Goal: Transaction & Acquisition: Book appointment/travel/reservation

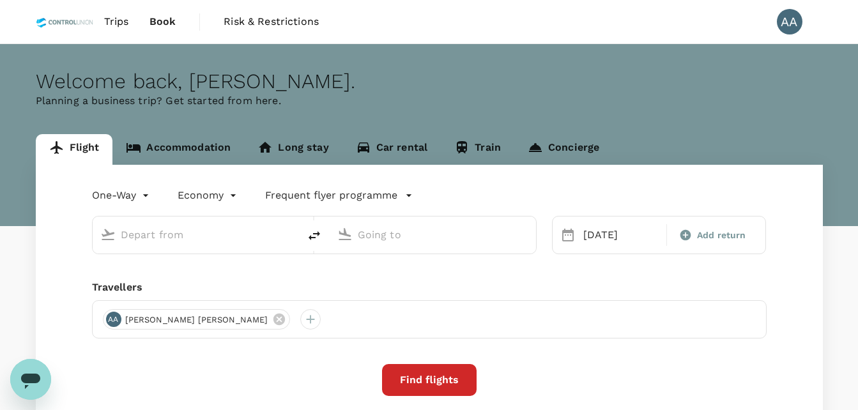
type input "Pekanbaru, Indonesia (any)"
type input "Kuala Namu Intl (KNO)"
type input "Pekanbaru, Indonesia (any)"
type input "Kuala Namu Intl (KNO)"
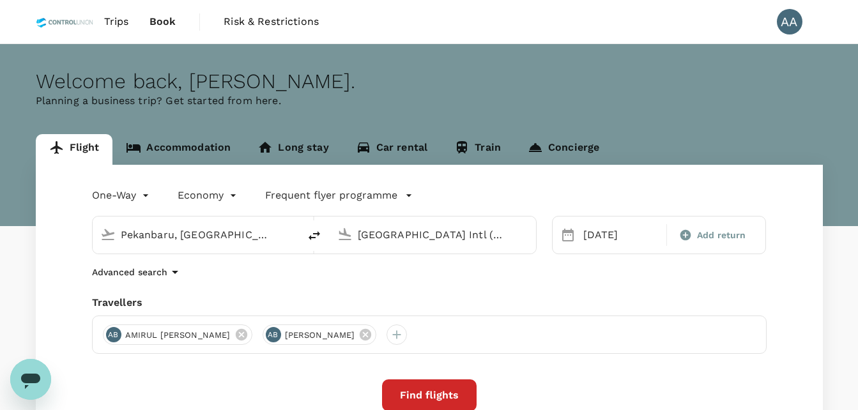
click at [155, 21] on span "Book" at bounding box center [162, 21] width 27 height 15
click at [188, 141] on link "Accommodation" at bounding box center [178, 149] width 132 height 31
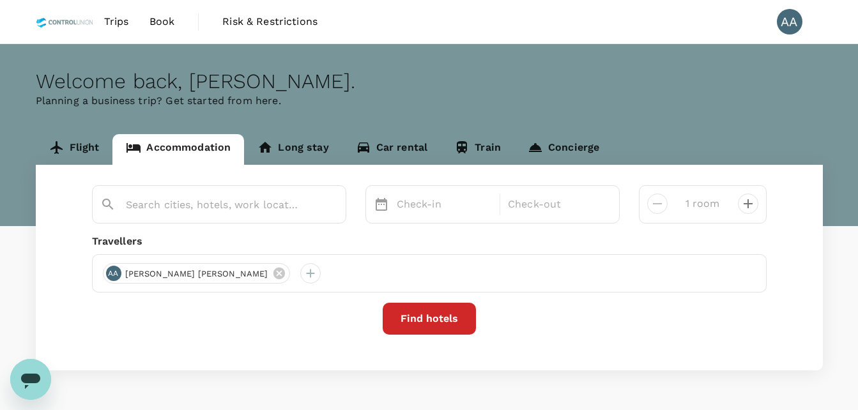
type input "2 rooms"
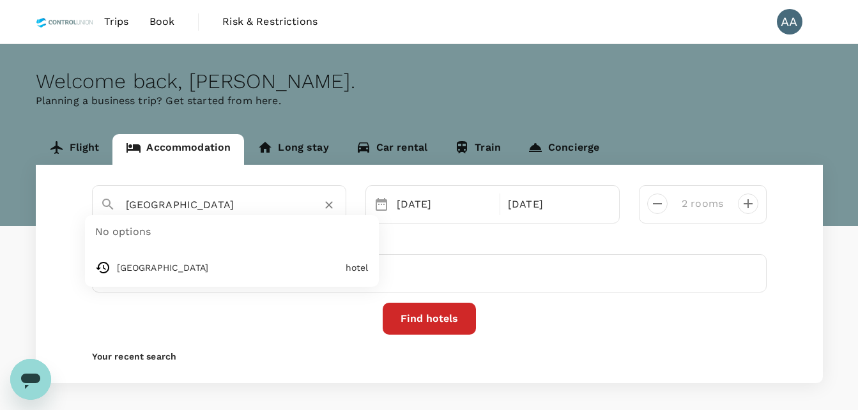
click at [245, 208] on input "Wing Hotel Kualanamu Airport" at bounding box center [214, 205] width 176 height 20
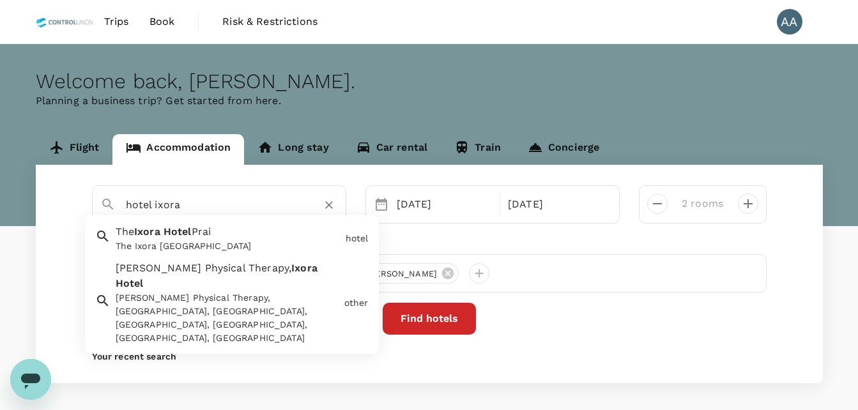
click at [236, 229] on div "The Ixora Hotel Prai The Ixora Hotel Prai" at bounding box center [225, 236] width 230 height 34
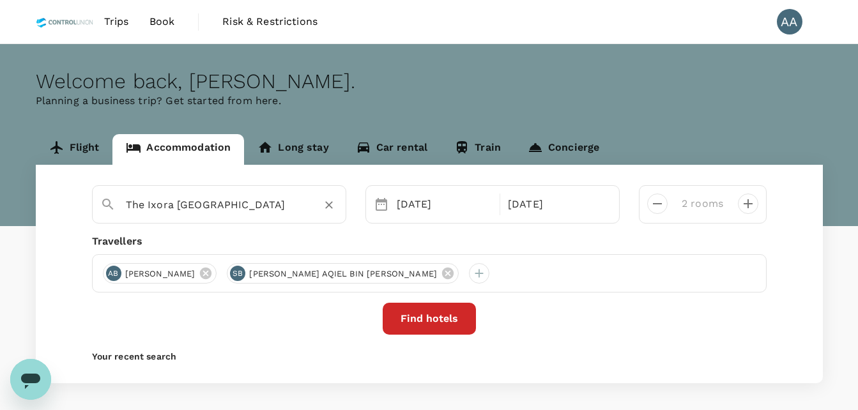
type input "The Ixora Hotel Prai"
click at [430, 186] on div "25 Aug 29 Aug" at bounding box center [492, 204] width 254 height 38
click at [433, 212] on div "25 Aug" at bounding box center [444, 205] width 106 height 26
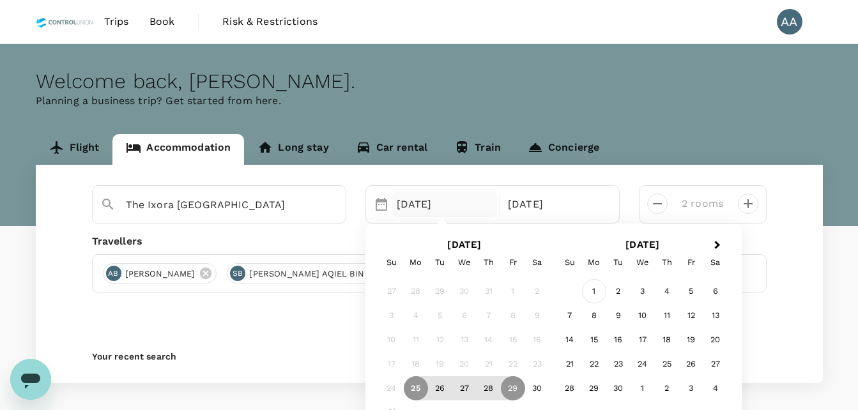
click at [593, 291] on div "1" at bounding box center [594, 291] width 24 height 24
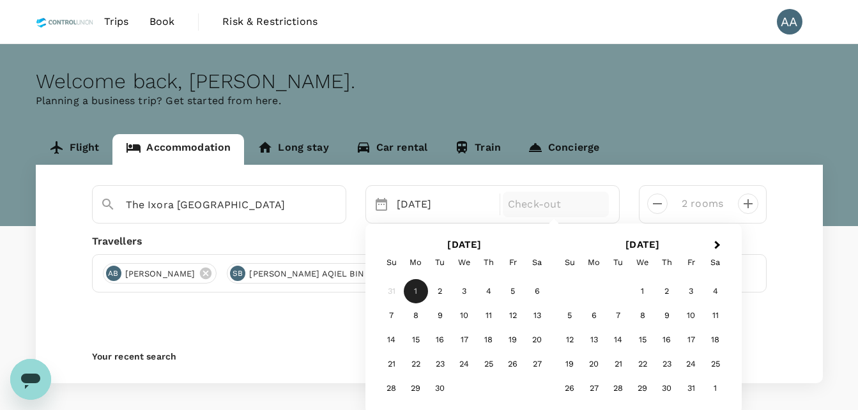
click at [549, 208] on p "Check-out" at bounding box center [556, 204] width 96 height 15
click at [487, 294] on div "4" at bounding box center [488, 291] width 24 height 24
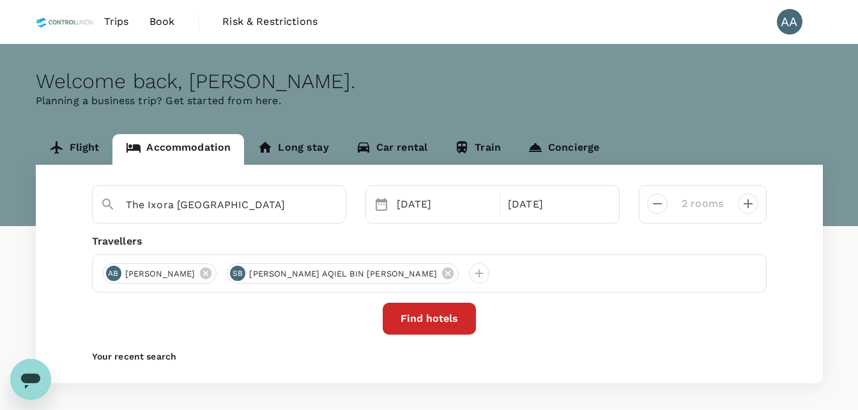
click at [655, 208] on icon "decrease" at bounding box center [656, 203] width 15 height 15
type input "1 room"
click at [442, 274] on icon at bounding box center [447, 273] width 11 height 11
click at [211, 273] on icon at bounding box center [205, 273] width 11 height 11
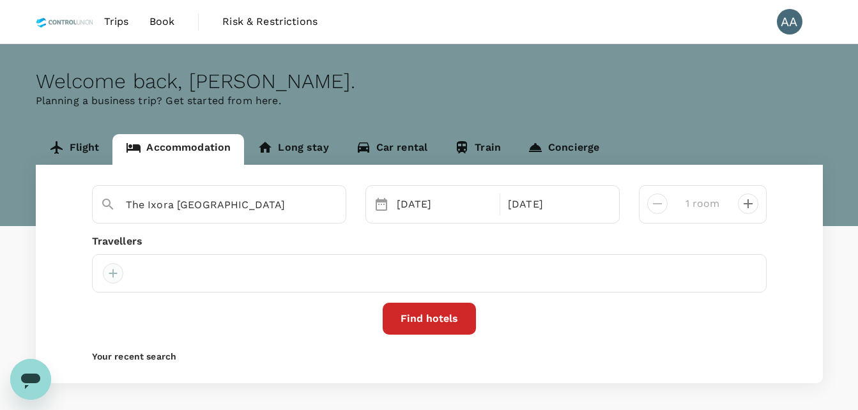
click at [112, 274] on div at bounding box center [113, 273] width 20 height 20
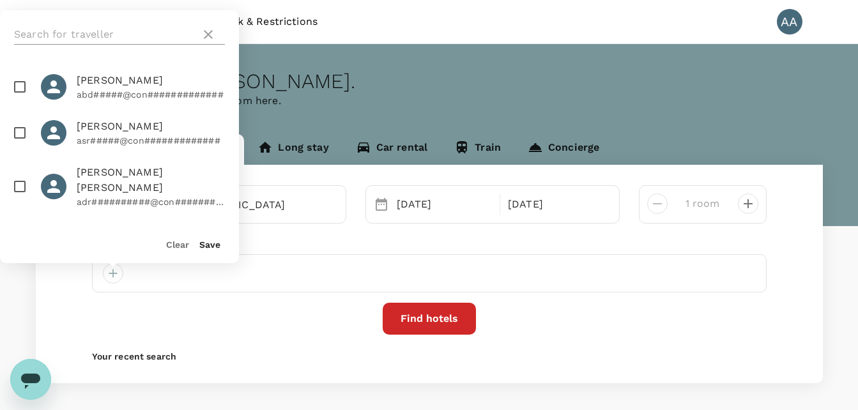
click at [102, 36] on input "text" at bounding box center [104, 34] width 181 height 20
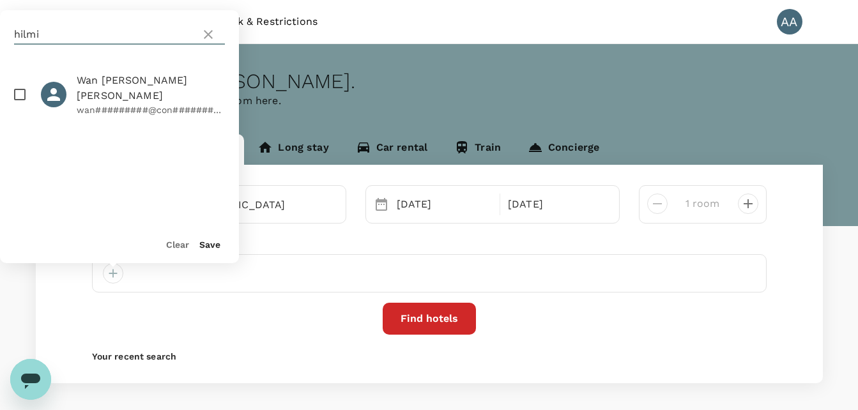
type input "hilmi"
click at [13, 95] on input "checkbox" at bounding box center [19, 94] width 27 height 27
checkbox input "true"
click at [206, 243] on button "Save" at bounding box center [209, 244] width 21 height 10
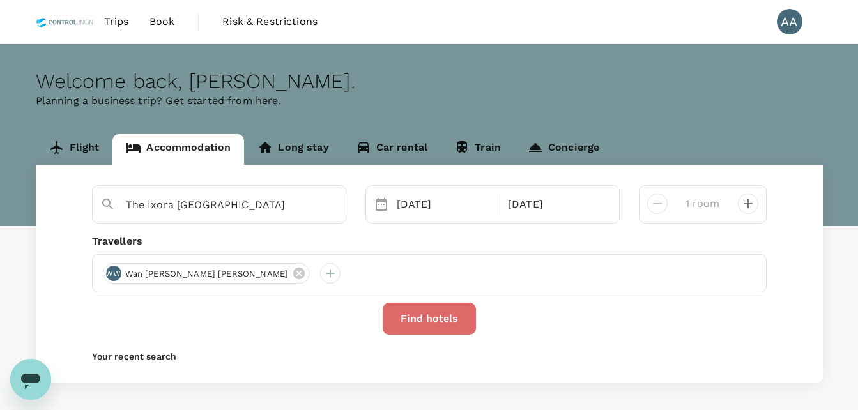
click at [408, 322] on button "Find hotels" at bounding box center [428, 319] width 93 height 32
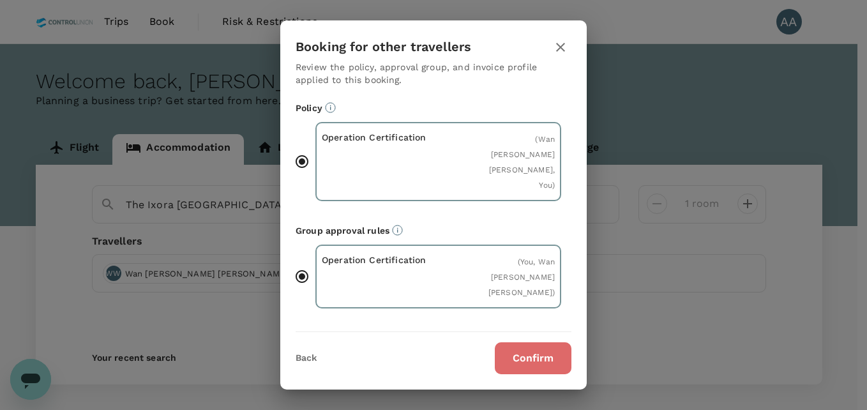
click at [515, 348] on button "Confirm" at bounding box center [533, 358] width 77 height 32
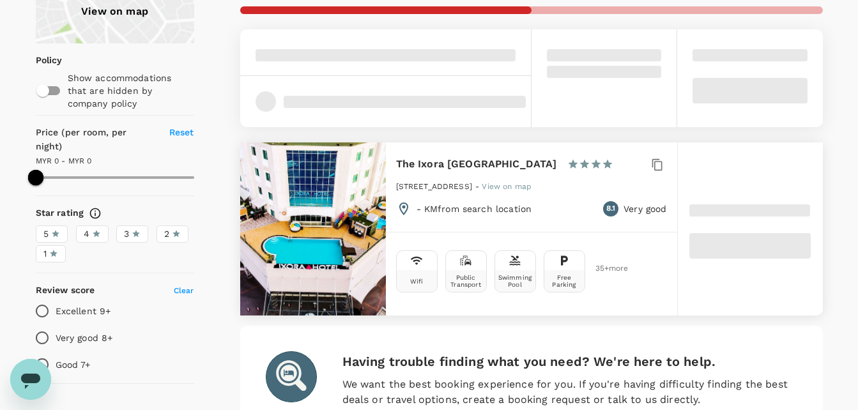
scroll to position [128, 0]
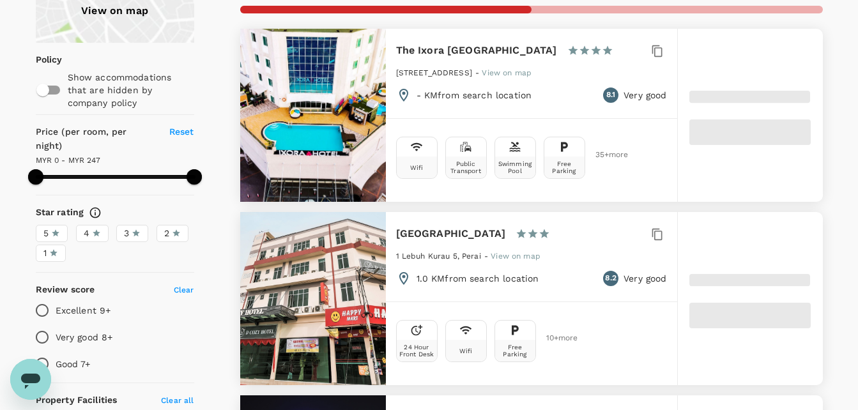
type input "196"
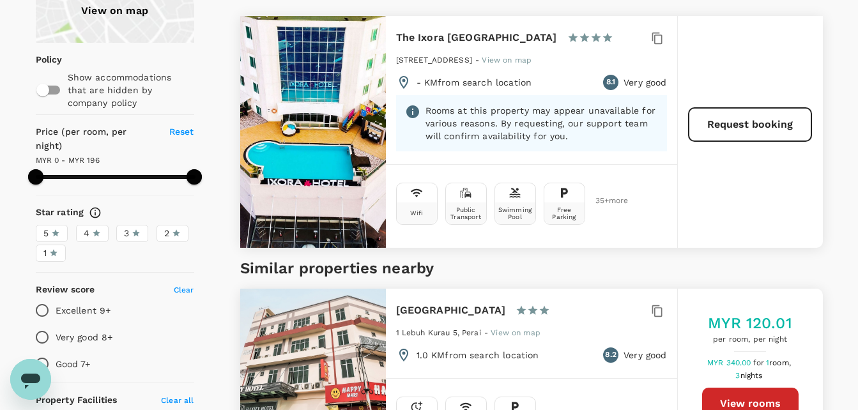
scroll to position [64, 0]
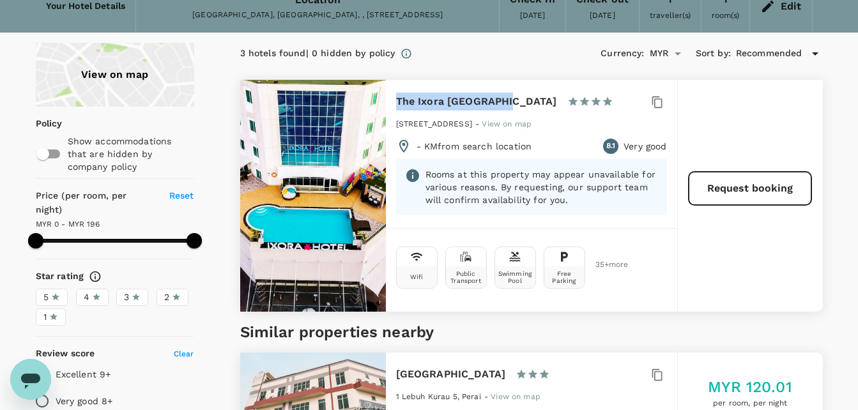
drag, startPoint x: 395, startPoint y: 99, endPoint x: 498, endPoint y: 102, distance: 103.5
click at [498, 102] on div "The Ixora Hotel Prai 1 Star 2 Stars 3 Stars 4 Stars 5 Stars 3096 Jalan Baru Ban…" at bounding box center [531, 154] width 291 height 148
copy h6 "The Ixora Hotel Prai"
click at [22, 379] on icon "Open messaging window" at bounding box center [30, 381] width 19 height 15
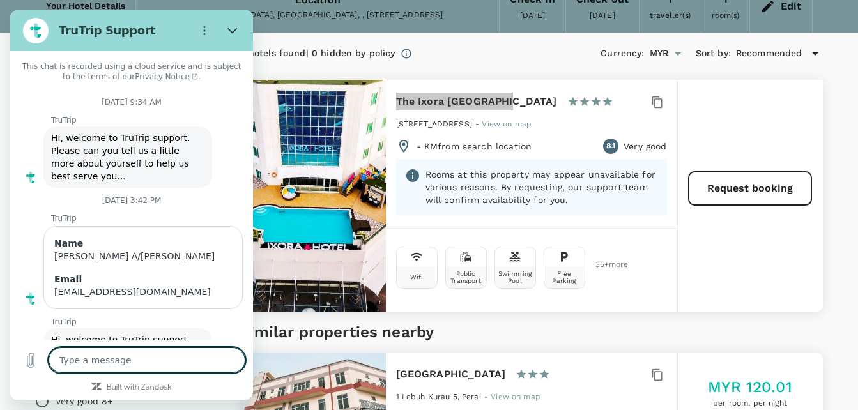
scroll to position [390, 0]
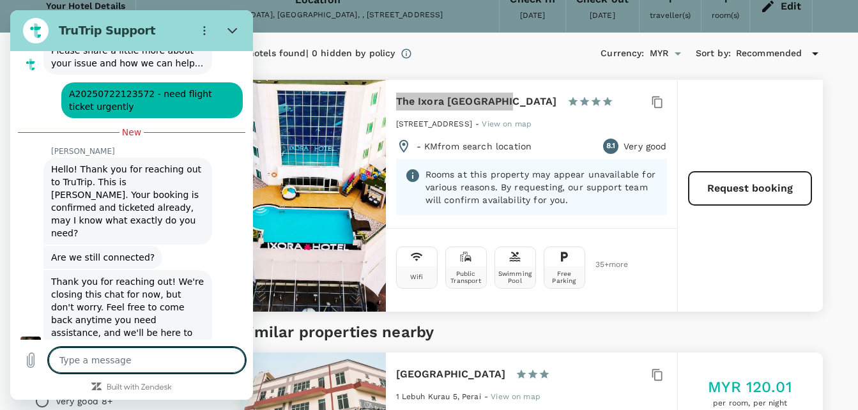
click at [124, 361] on textarea at bounding box center [147, 360] width 197 height 26
click at [123, 361] on textarea at bounding box center [147, 360] width 197 height 26
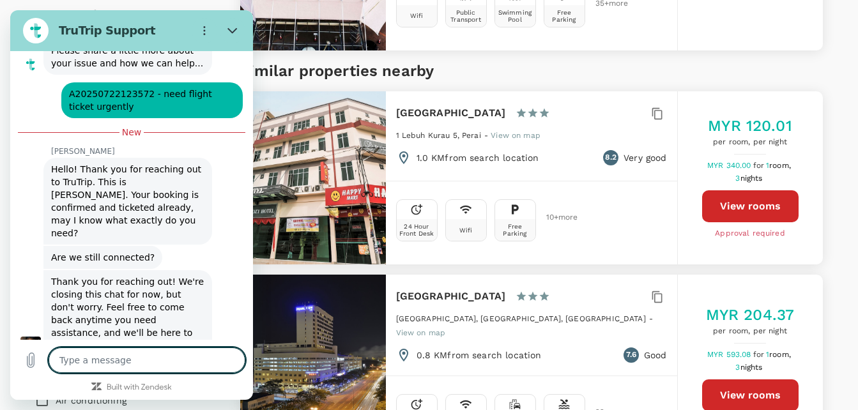
scroll to position [319, 0]
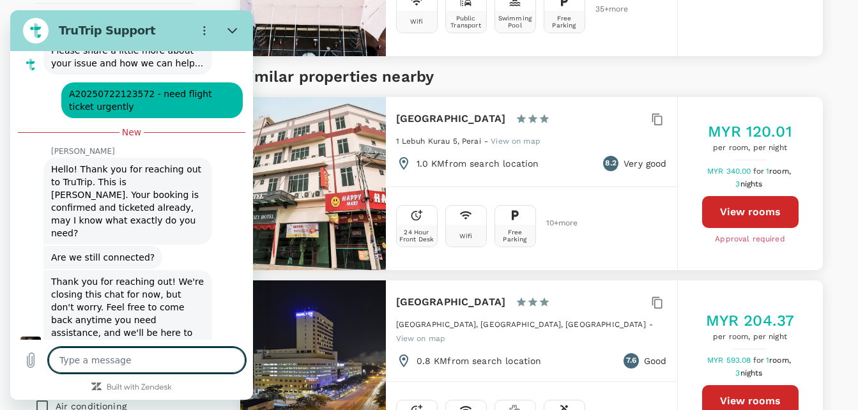
click at [176, 365] on textarea at bounding box center [147, 360] width 197 height 26
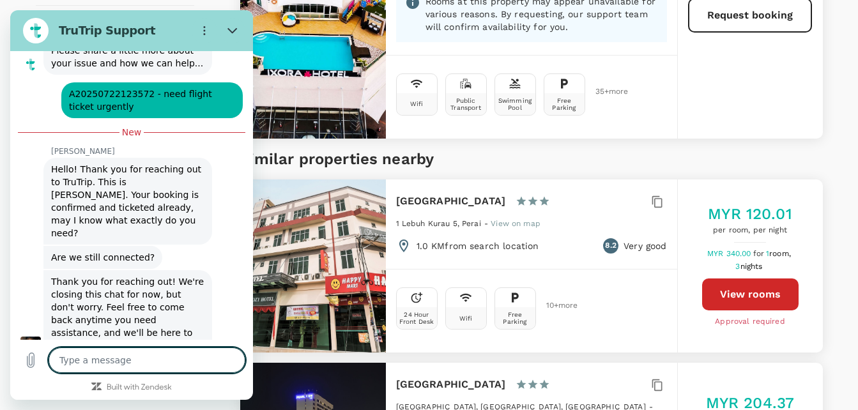
scroll to position [255, 0]
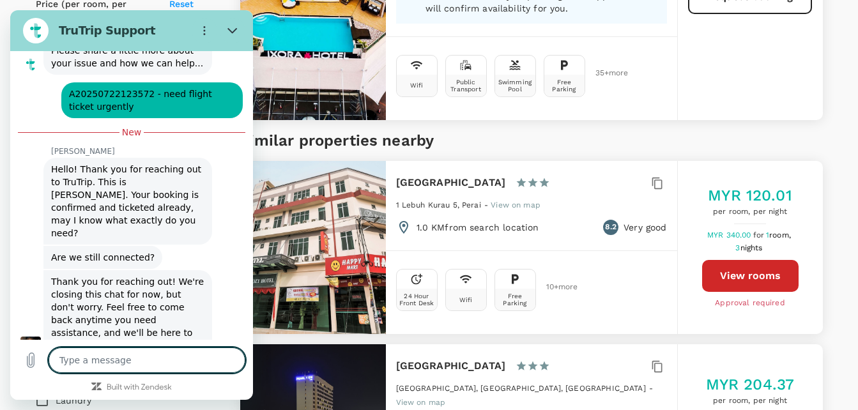
click at [129, 361] on textarea at bounding box center [147, 360] width 197 height 26
type textarea "H"
type textarea "x"
type textarea "HI"
type textarea "x"
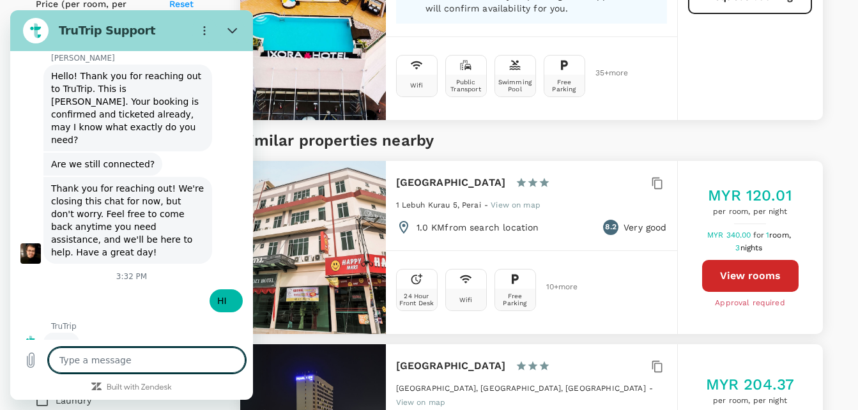
scroll to position [482, 0]
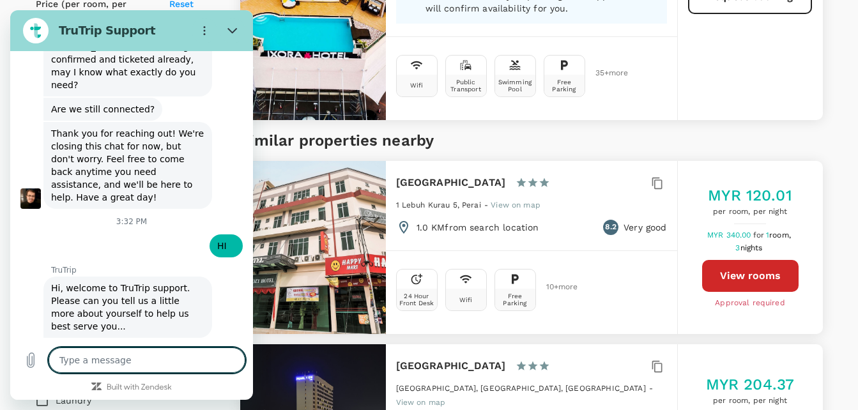
type textarea "x"
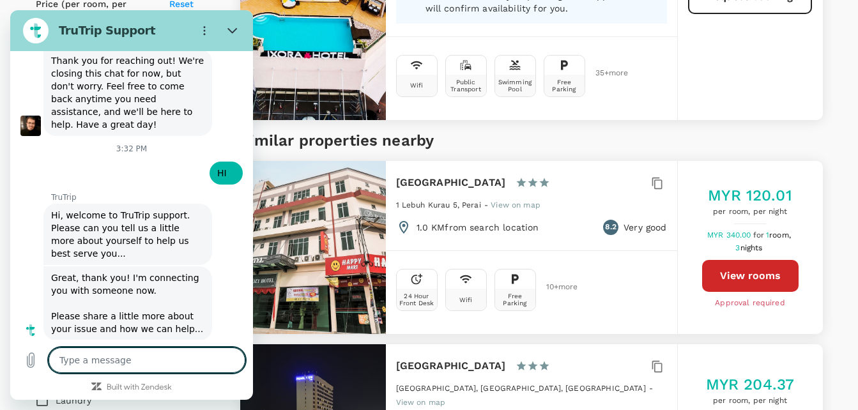
scroll to position [614, 0]
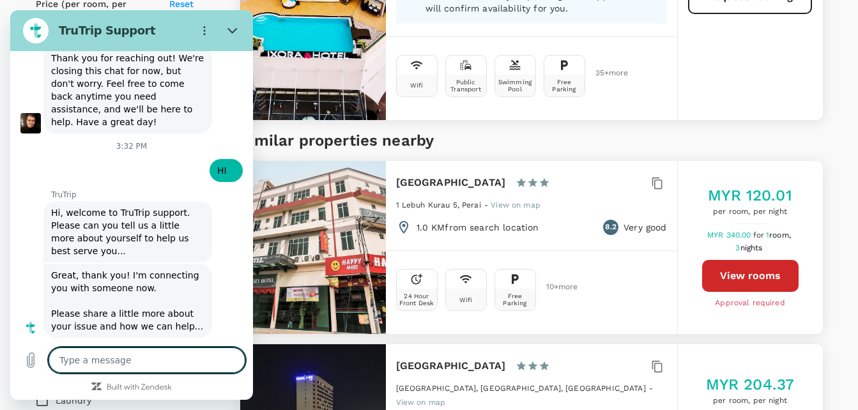
click at [135, 360] on textarea at bounding box center [147, 360] width 197 height 26
type textarea "The Ixora Hotel Prai"
type textarea "x"
type textarea "The Ixora Hotel Prai"
type textarea "x"
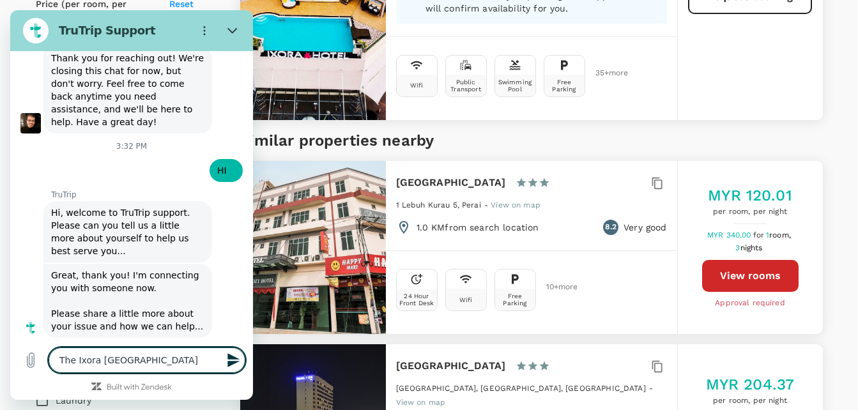
type textarea "The Ixora Hotel Prai c"
type textarea "x"
type textarea "The Ixora Hotel Prai ca"
type textarea "x"
type textarea "The Ixora Hotel Prai can"
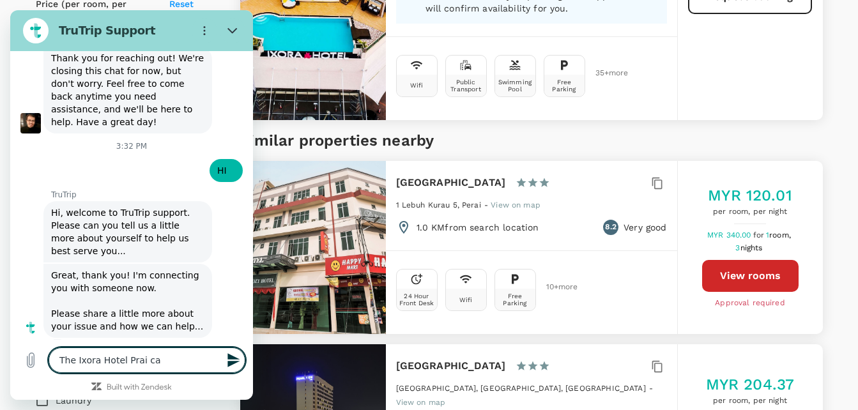
type textarea "x"
type textarea "The Ixora Hotel Prai cann"
type textarea "x"
type textarea "The Ixora Hotel Prai canno"
type textarea "x"
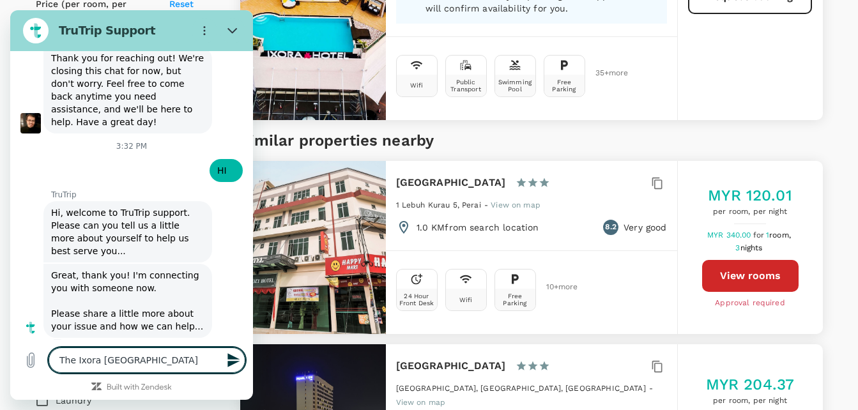
type textarea "The Ixora Hotel Prai cannot"
type textarea "x"
type textarea "The Ixora Hotel Prai cannot"
type textarea "x"
type textarea "The Ixora Hotel Prai cannot f"
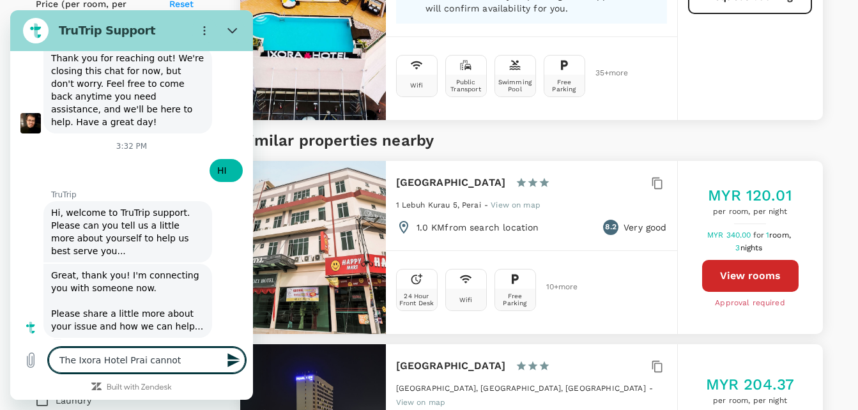
type textarea "x"
type textarea "The Ixora Hotel Prai cannot fi"
type textarea "x"
type textarea "The Ixora Hotel Prai cannot fin"
type textarea "x"
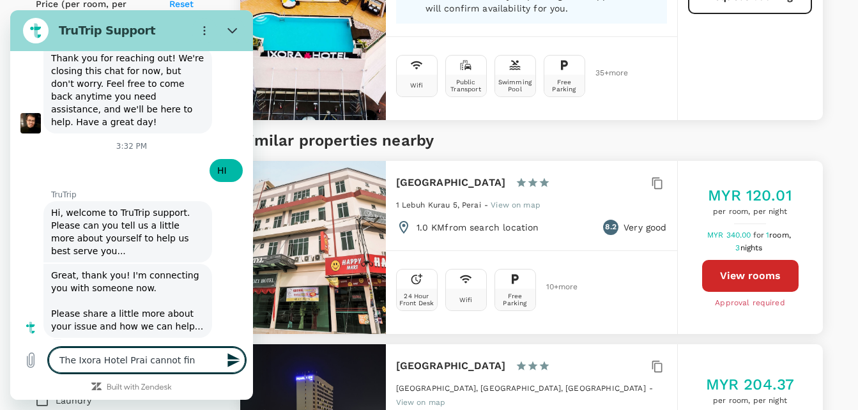
type textarea "The Ixora Hotel Prai cannot find"
type textarea "x"
type textarea "The Ixora Hotel Prai cannot find"
type textarea "x"
type textarea "The Ixora Hotel Prai cannot find i"
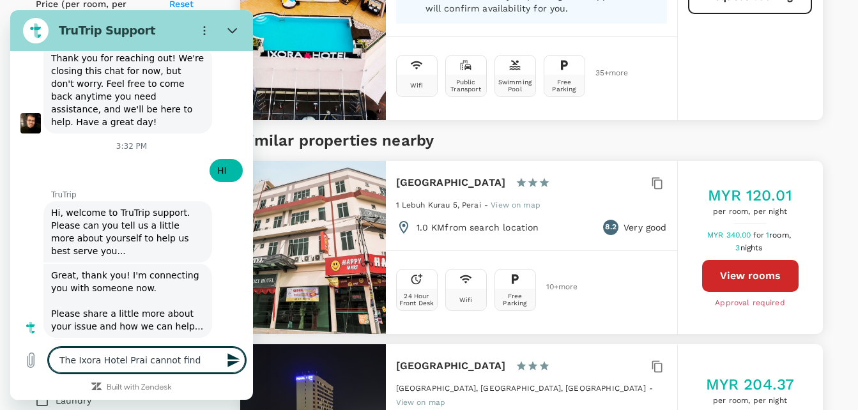
type textarea "x"
type textarea "The Ixora Hotel Prai cannot find in"
type textarea "x"
type textarea "The Ixora Hotel Prai cannot find in"
type textarea "x"
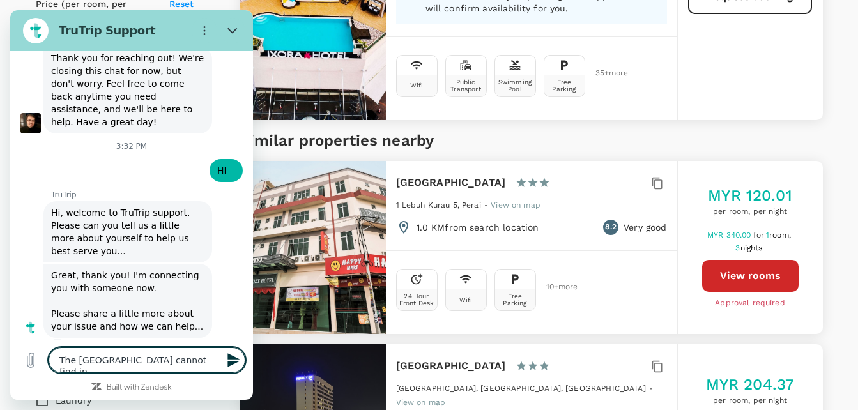
type textarea "The Ixora Hotel Prai cannot find in t"
type textarea "x"
type textarea "The Ixora Hotel Prai cannot find in th"
type textarea "x"
type textarea "The Ixora Hotel Prai cannot find in the"
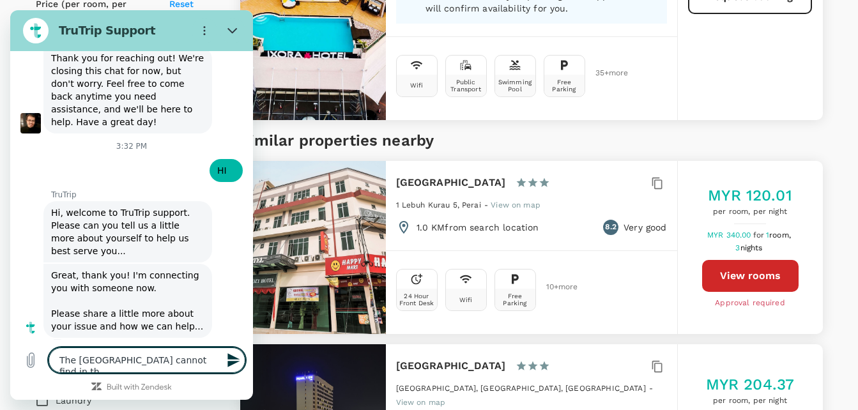
type textarea "x"
type textarea "The Ixora Hotel Prai cannot find in the"
type textarea "x"
type textarea "The Ixora Hotel Prai cannot find in the w"
type textarea "x"
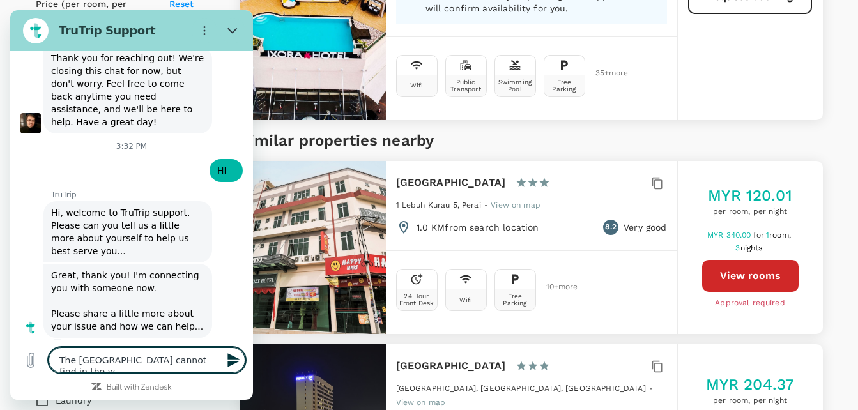
type textarea "The Ixora Hotel Prai cannot find in the we"
type textarea "x"
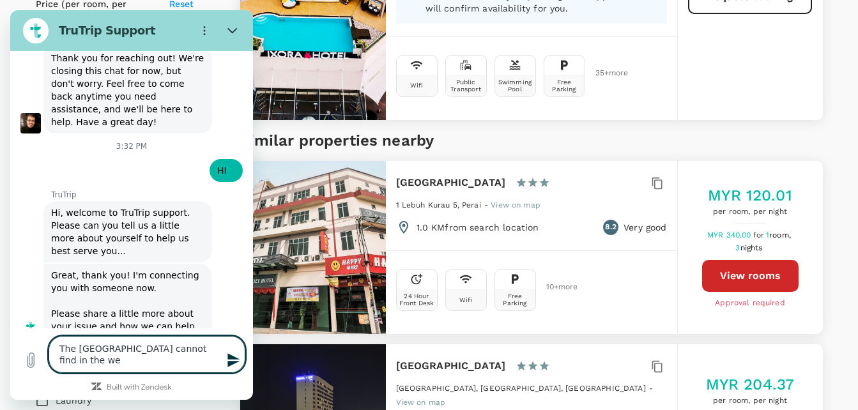
type textarea "The Ixora Hotel Prai cannot find in the web"
type textarea "x"
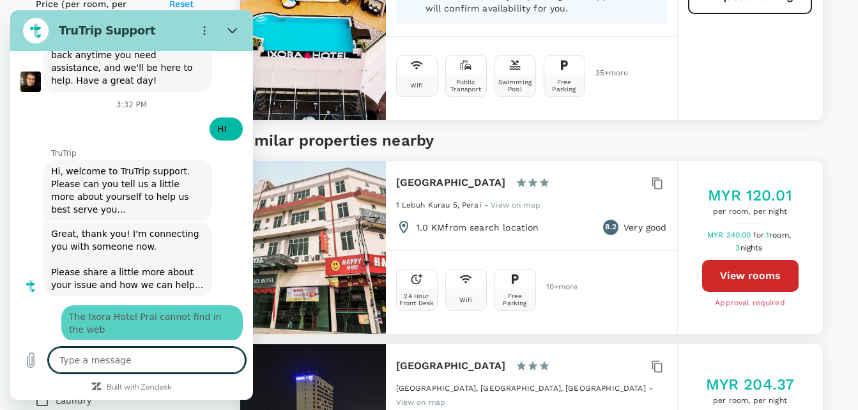
type textarea "x"
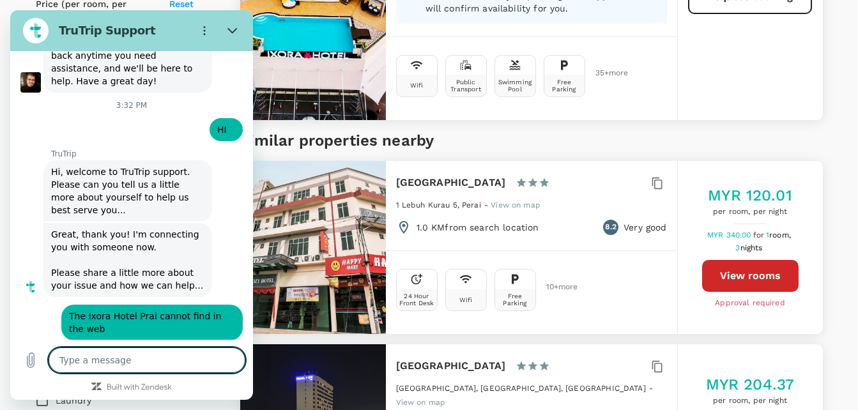
scroll to position [657, 0]
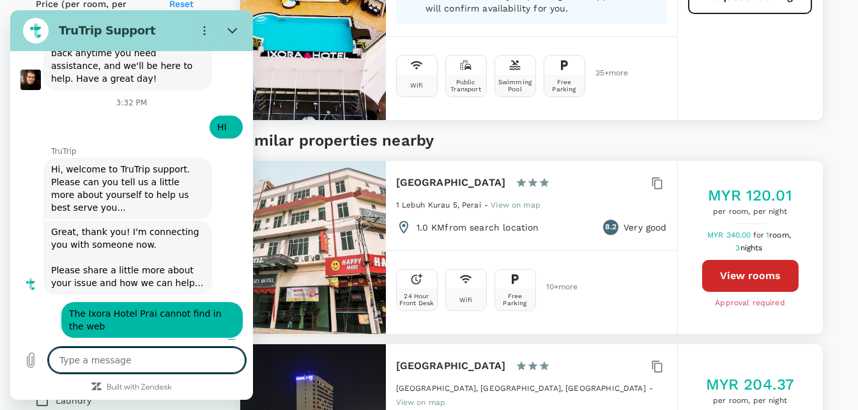
type textarea "p"
type textarea "x"
type textarea "pl"
type textarea "x"
type textarea "ple"
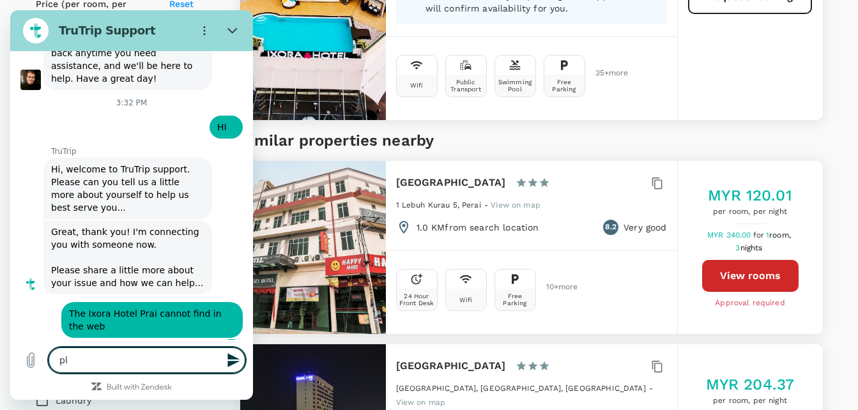
type textarea "x"
type textarea "plea"
type textarea "x"
type textarea "pleas"
type textarea "x"
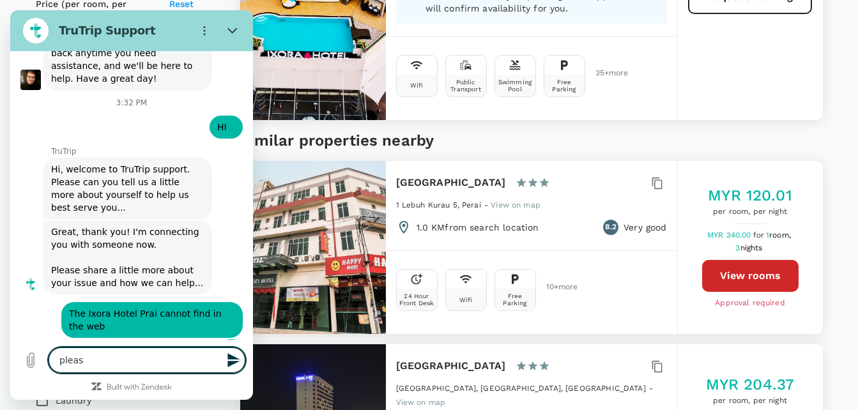
type textarea "please"
type textarea "x"
type textarea "please"
type textarea "x"
type textarea "please h"
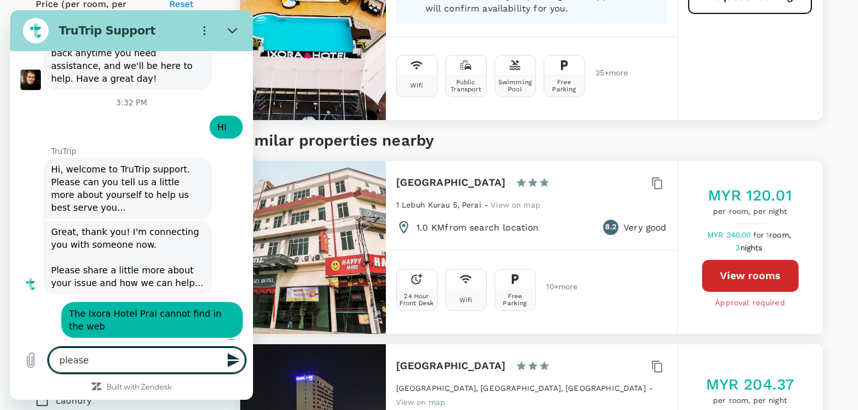
type textarea "x"
type textarea "please he"
type textarea "x"
type textarea "please hel"
type textarea "x"
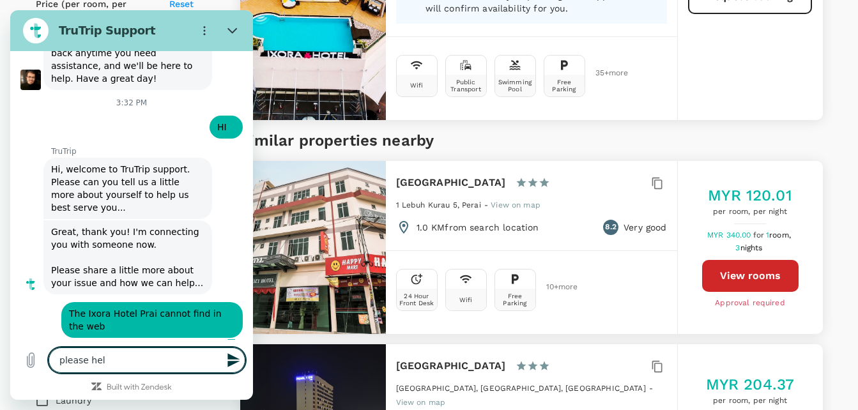
type textarea "please help"
type textarea "x"
type textarea "please help"
type textarea "x"
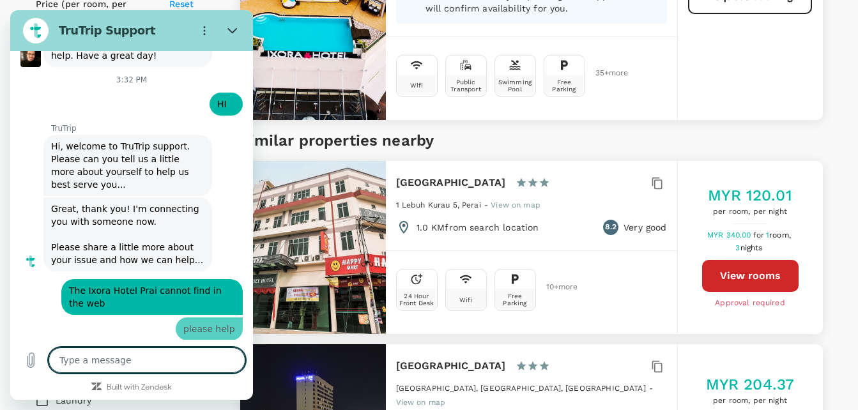
type textarea "x"
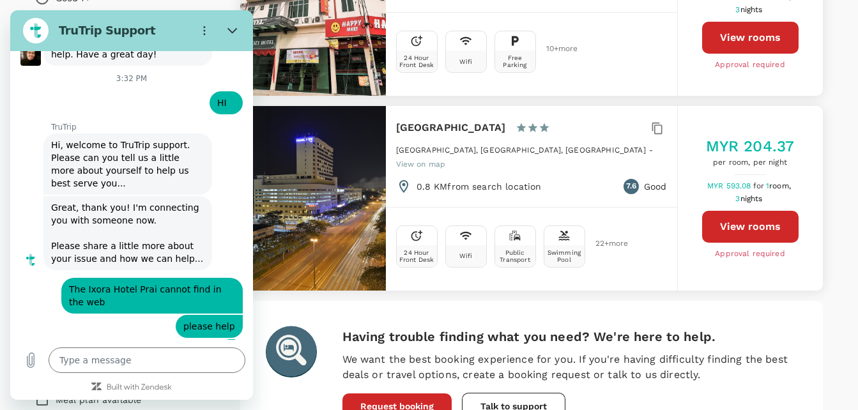
scroll to position [383, 0]
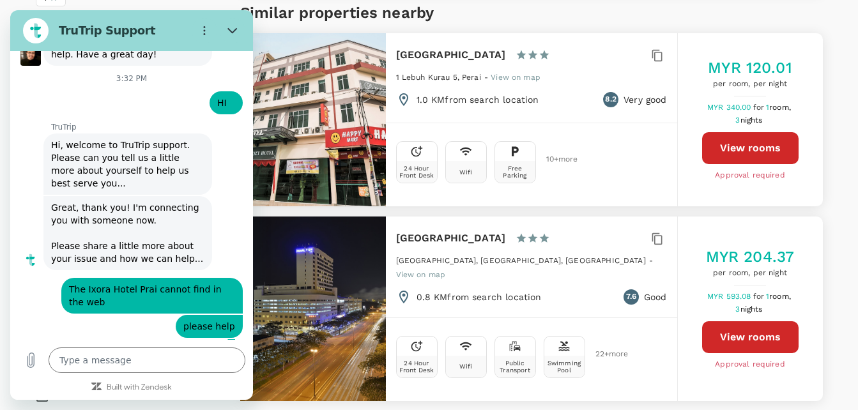
type input "196"
click at [720, 326] on button "View rooms" at bounding box center [750, 337] width 96 height 32
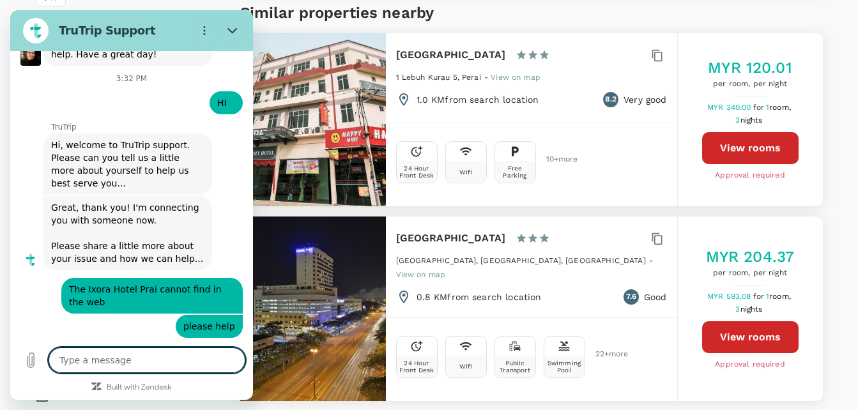
scroll to position [749, 0]
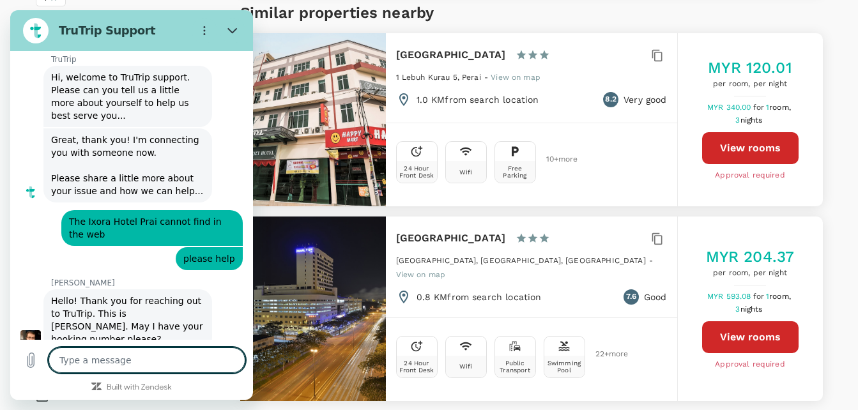
type textarea "x"
click at [153, 349] on textarea at bounding box center [147, 360] width 197 height 26
click at [153, 357] on textarea at bounding box center [147, 360] width 197 height 26
type textarea "i"
type textarea "x"
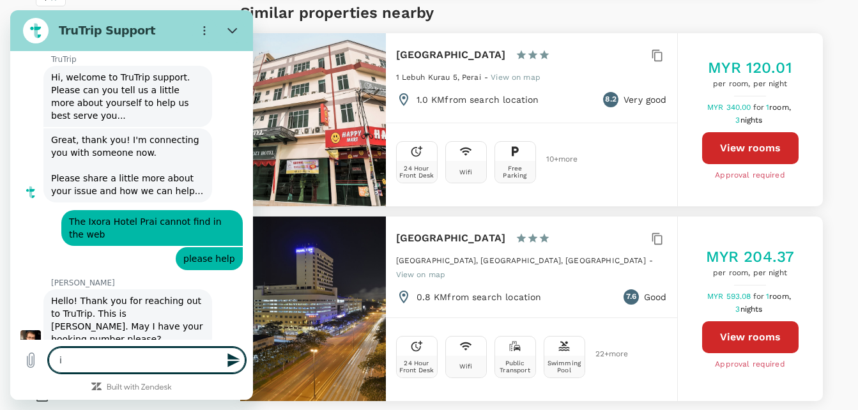
type textarea "it"
type textarea "x"
type textarea "its"
type textarea "x"
type textarea "its"
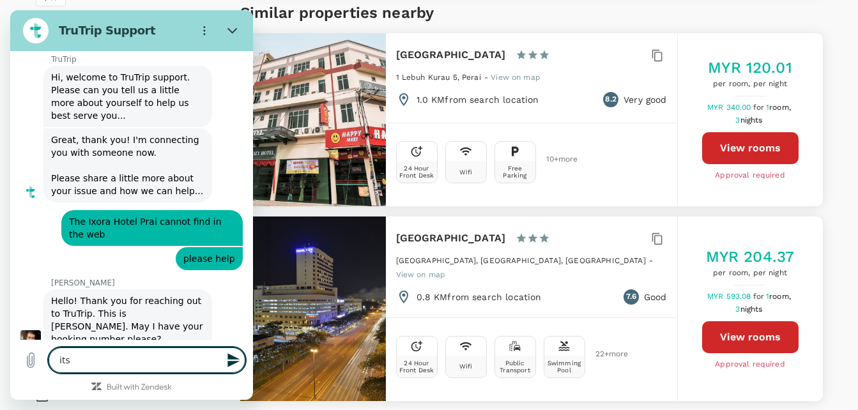
type textarea "x"
type textarea "its o"
type textarea "x"
type textarea "its ok"
type textarea "x"
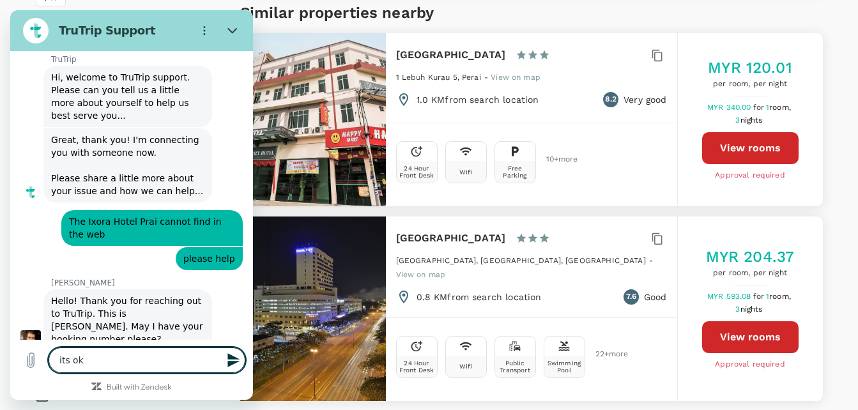
type textarea "its ok"
type textarea "x"
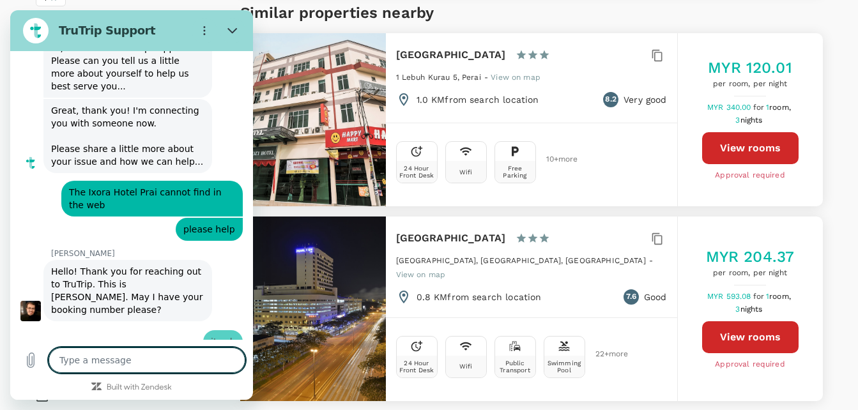
type textarea "x"
type textarea "s"
type textarea "x"
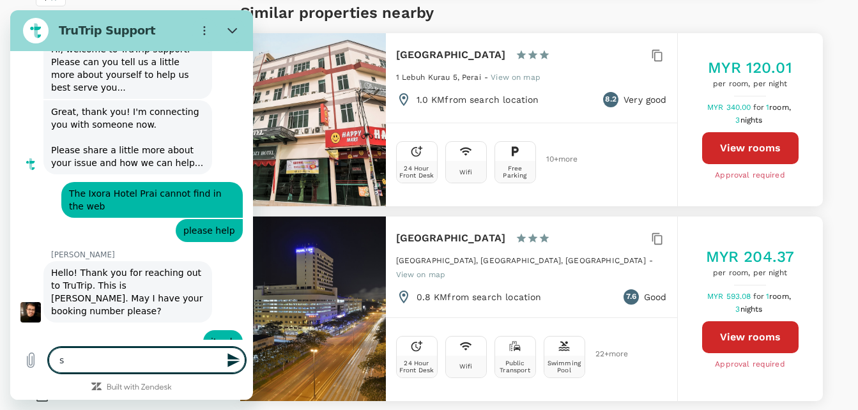
type textarea "se"
type textarea "x"
type textarea "set"
type textarea "x"
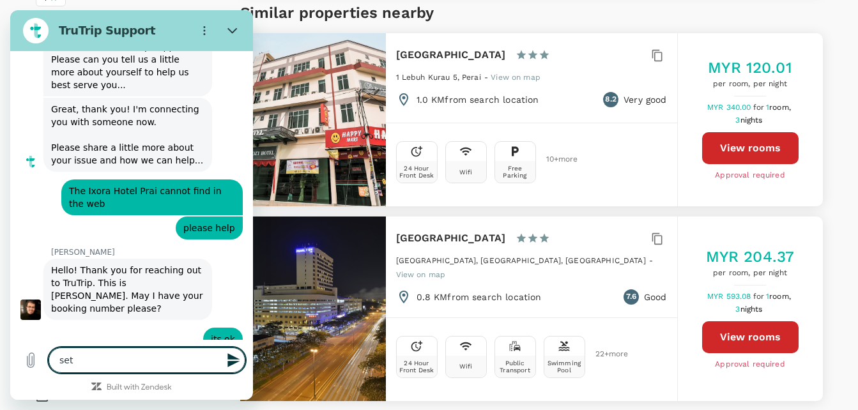
type textarea "sett"
type textarea "x"
type textarea "settl"
type textarea "x"
type textarea "settle"
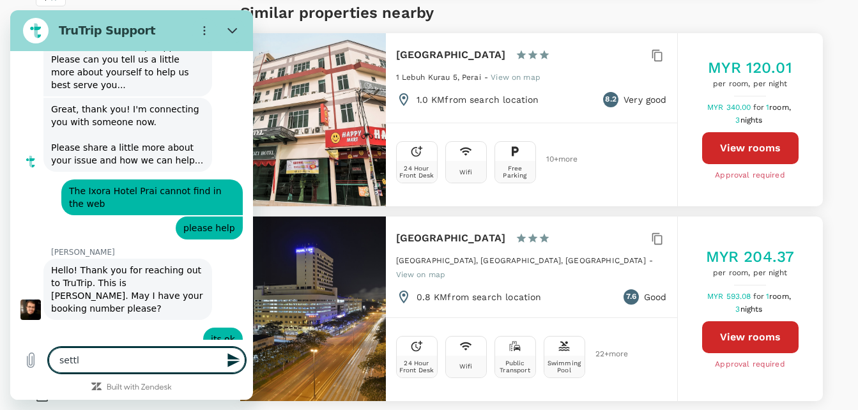
type textarea "x"
type textarea "settled"
type textarea "x"
type textarea "settled"
type textarea "x"
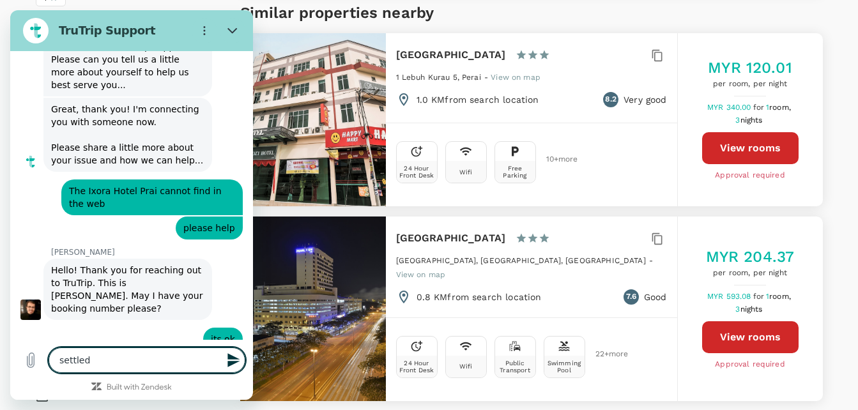
type textarea "settled e"
type textarea "x"
type textarea "settled ea"
type textarea "x"
type textarea "settled ead"
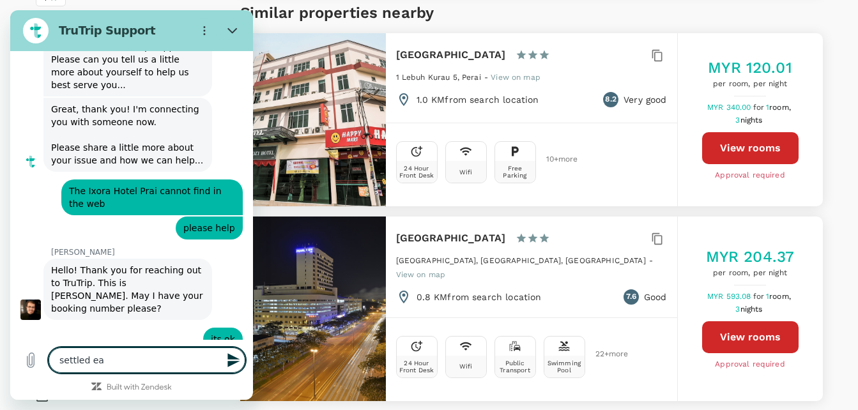
type textarea "x"
type textarea "settled eady"
type textarea "x"
type textarea "settled eady"
type textarea "x"
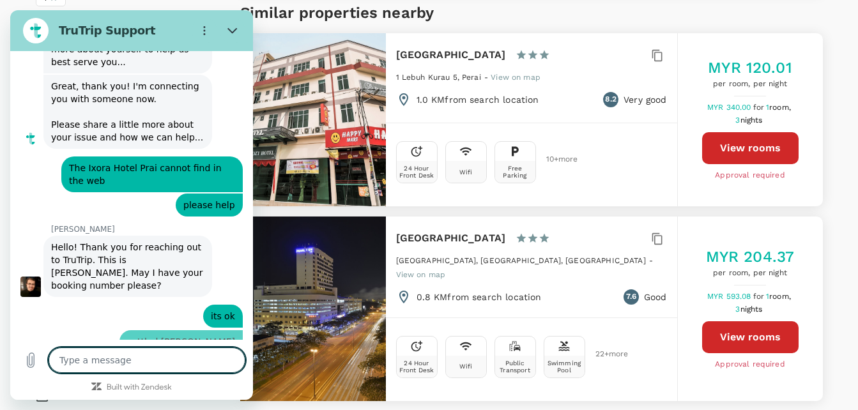
type textarea "x"
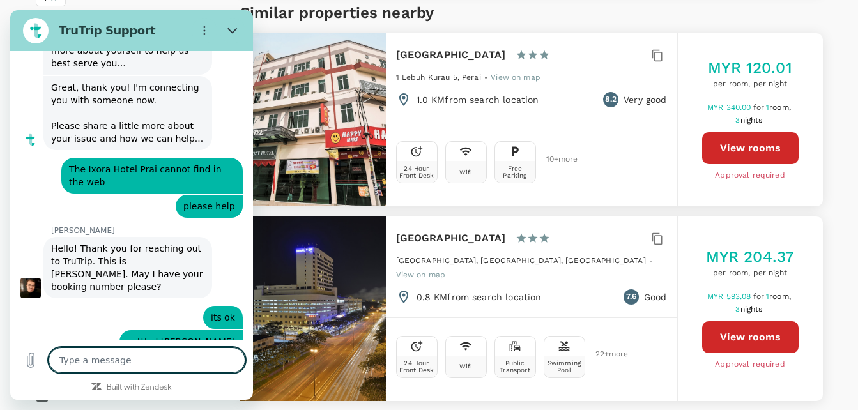
scroll to position [804, 0]
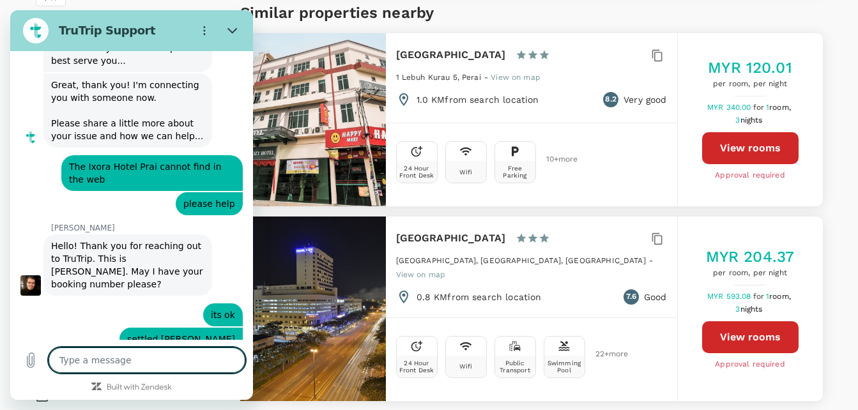
type textarea "t"
type textarea "x"
type textarea "th"
type textarea "x"
type textarea "tha"
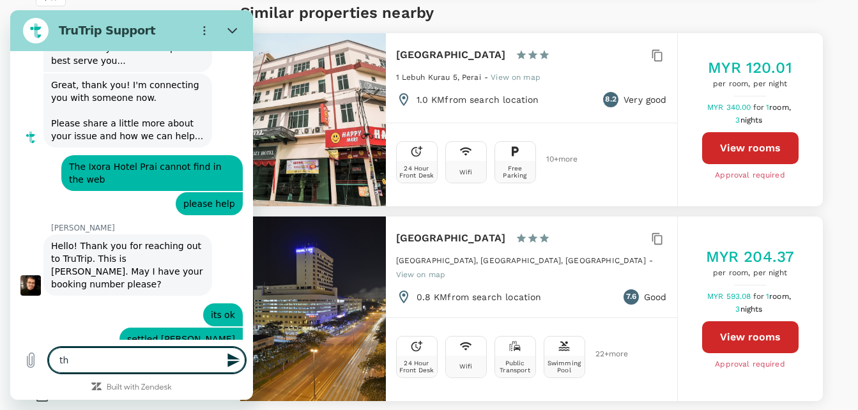
type textarea "x"
type textarea "than"
type textarea "x"
type textarea "thanks"
type textarea "x"
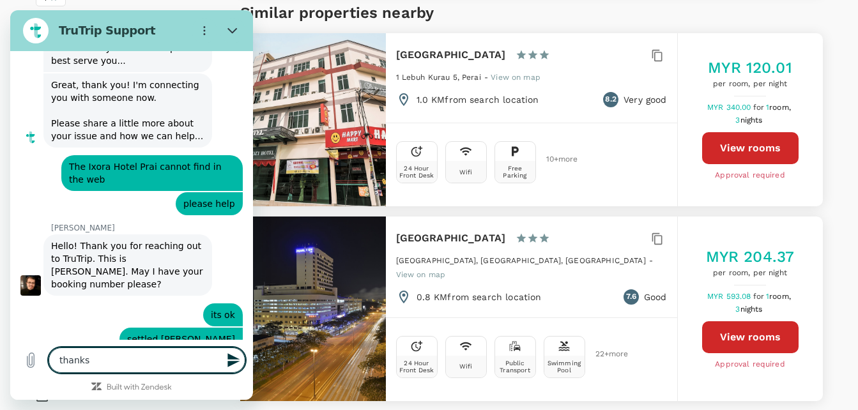
type textarea "thanks"
type textarea "x"
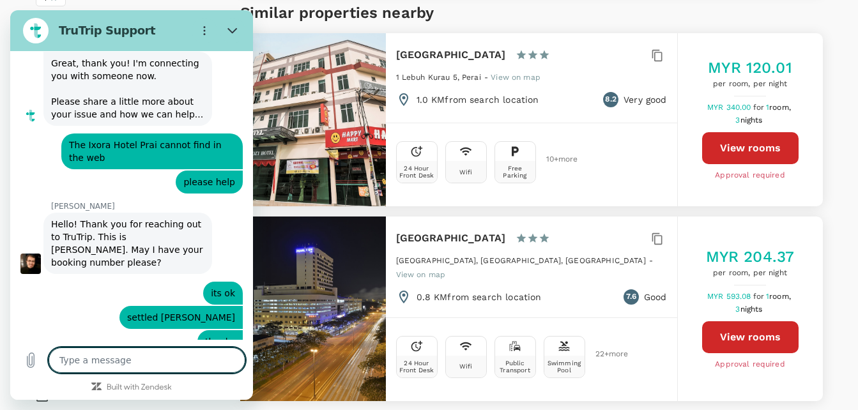
scroll to position [828, 0]
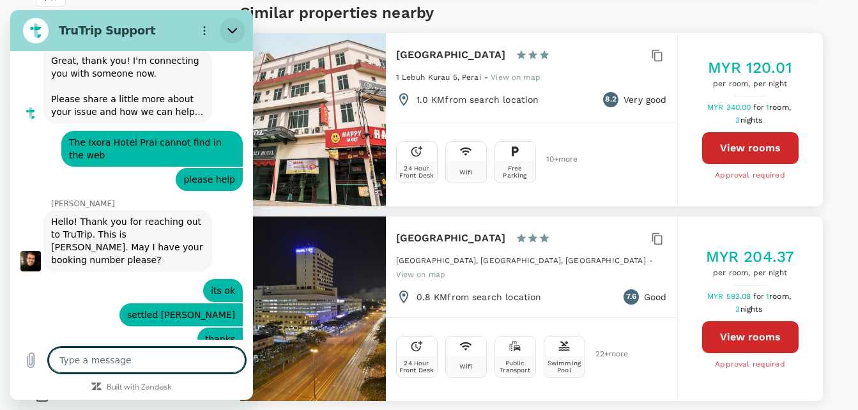
click at [238, 26] on button "Close" at bounding box center [233, 31] width 26 height 26
type textarea "x"
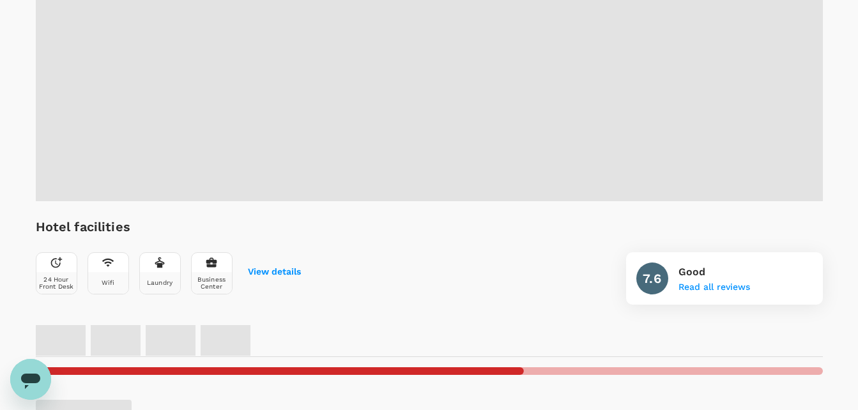
scroll to position [319, 0]
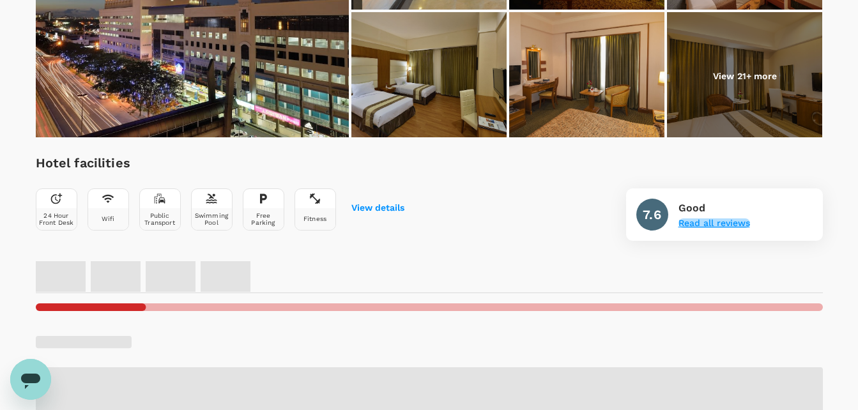
click at [698, 225] on button "Read all reviews" at bounding box center [714, 223] width 72 height 10
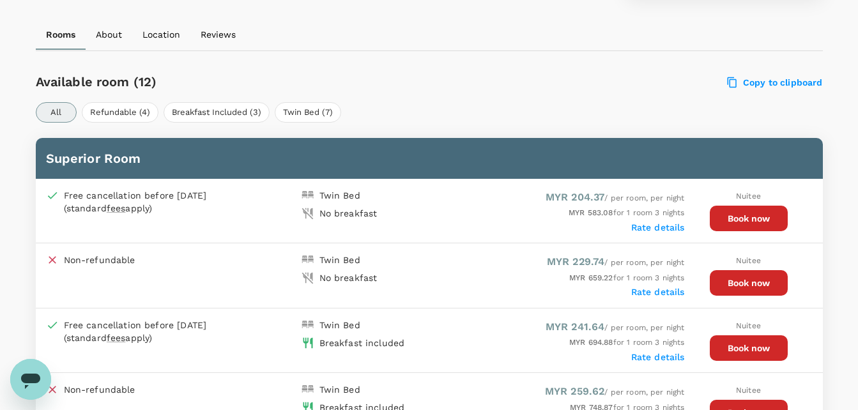
scroll to position [589, 0]
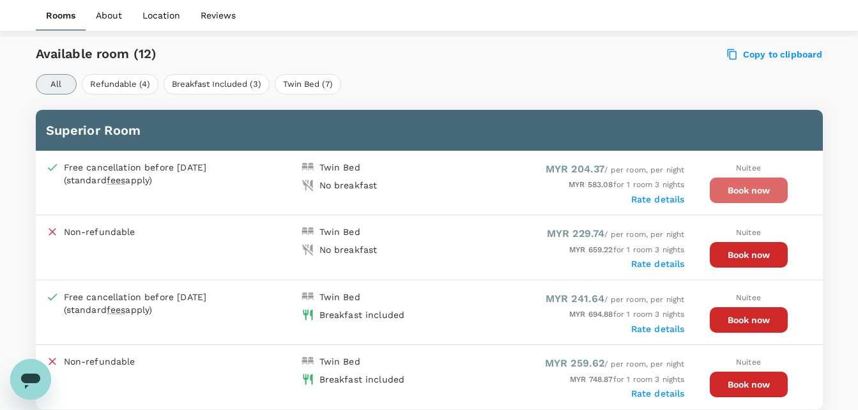
click at [729, 192] on button "Book now" at bounding box center [748, 191] width 78 height 26
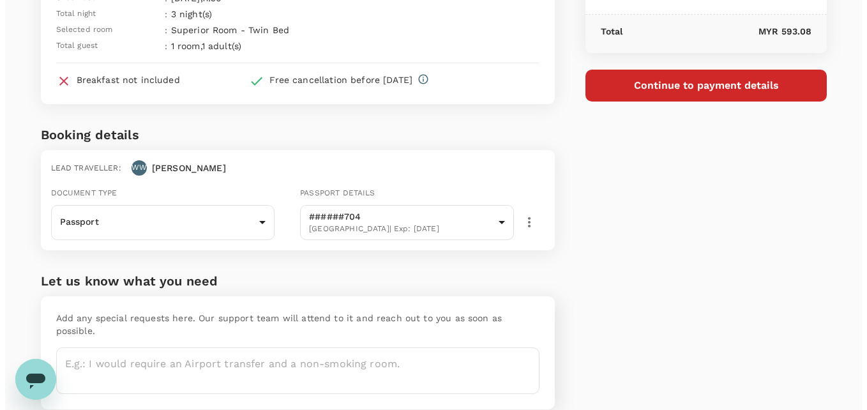
scroll to position [119, 0]
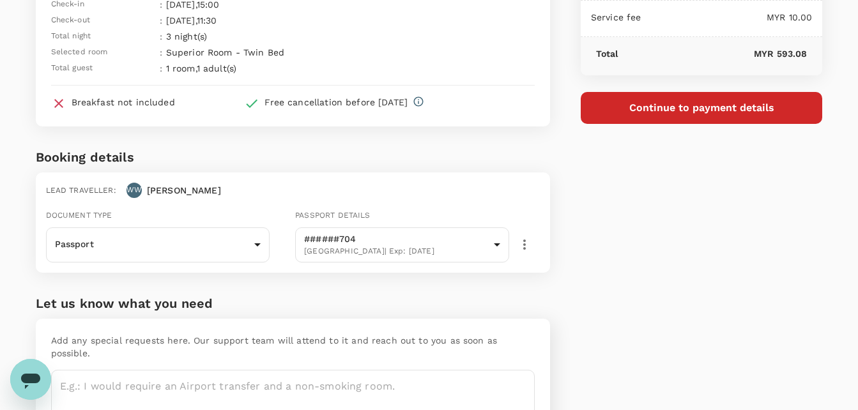
click at [653, 113] on button "Continue to payment details" at bounding box center [701, 108] width 242 height 32
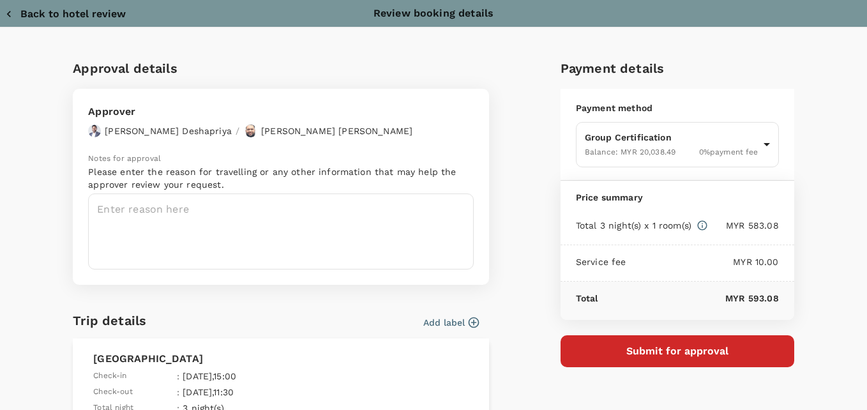
type input "9e254831-a140-43d4-90d9-f4bdc71b84d3"
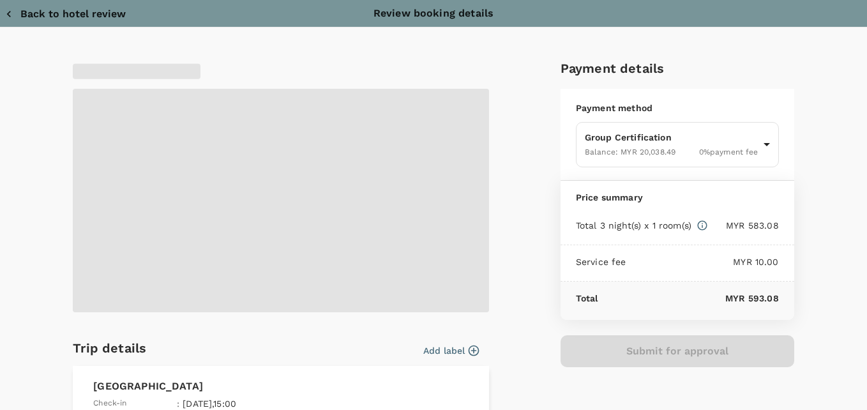
click at [253, 234] on span at bounding box center [281, 200] width 416 height 223
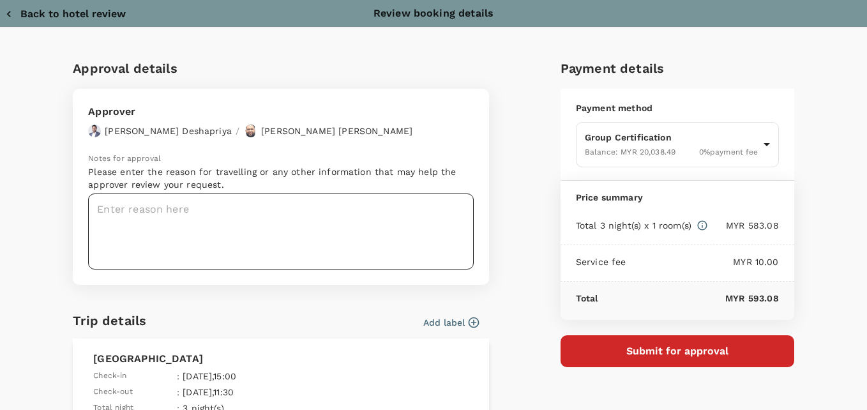
click at [131, 225] on textarea at bounding box center [281, 231] width 386 height 76
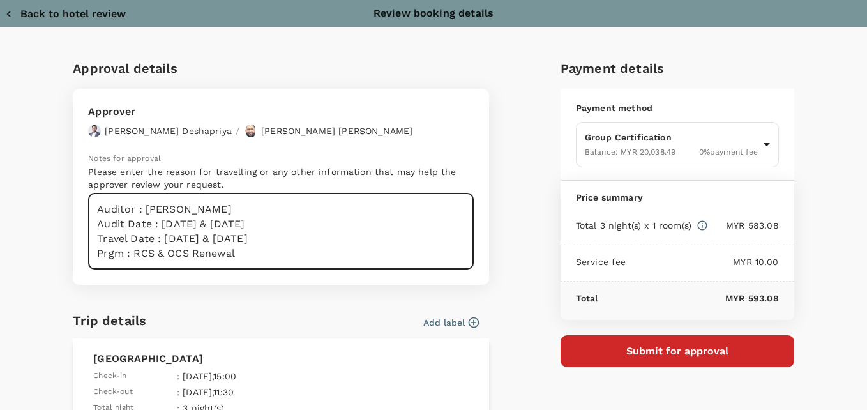
scroll to position [5, 0]
drag, startPoint x: 105, startPoint y: 250, endPoint x: 356, endPoint y: 285, distance: 253.5
click at [356, 285] on form "Approval details Approver [PERSON_NAME] / [PERSON_NAME] Bin [PERSON_NAME] Notes…" at bounding box center [281, 369] width 416 height 622
type textarea "Auditor: [PERSON_NAME] Audit Date: [DATE] & [DATE] Travel Date: [DATE] & [DATE]…"
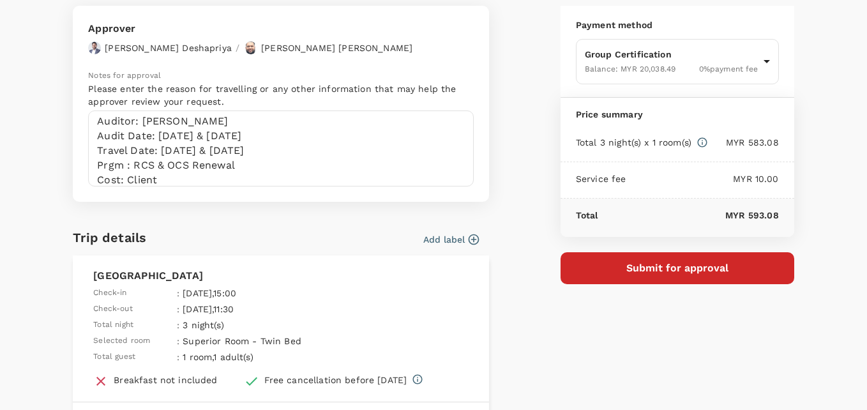
scroll to position [64, 0]
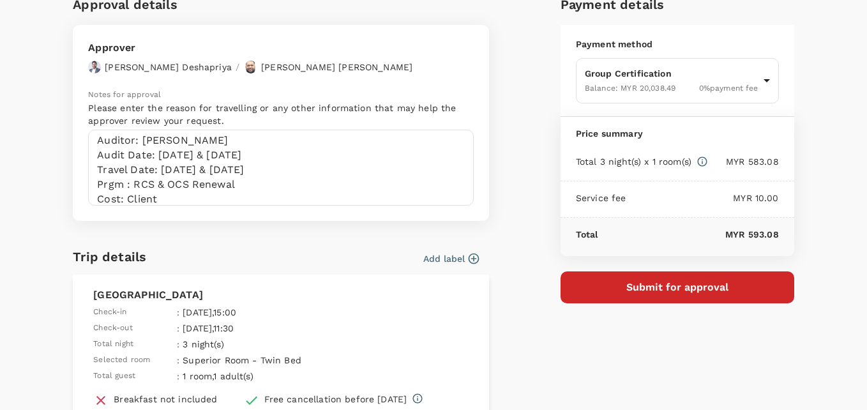
click at [607, 283] on button "Submit for approval" at bounding box center [678, 287] width 234 height 32
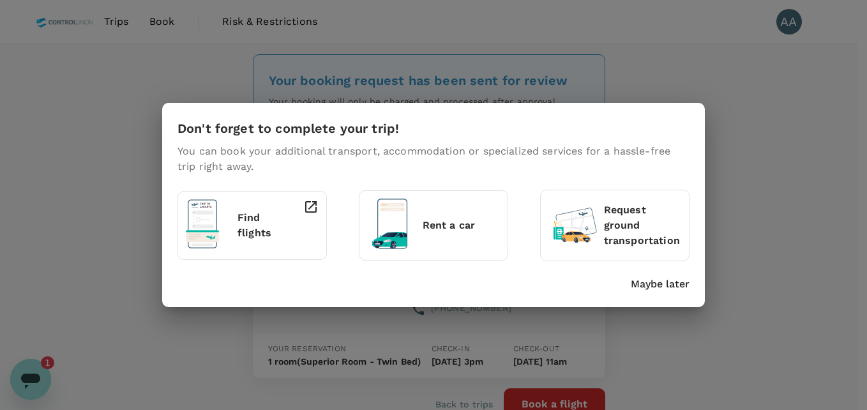
click at [651, 284] on p "Maybe later" at bounding box center [660, 283] width 59 height 15
